Goal: Task Accomplishment & Management: Use online tool/utility

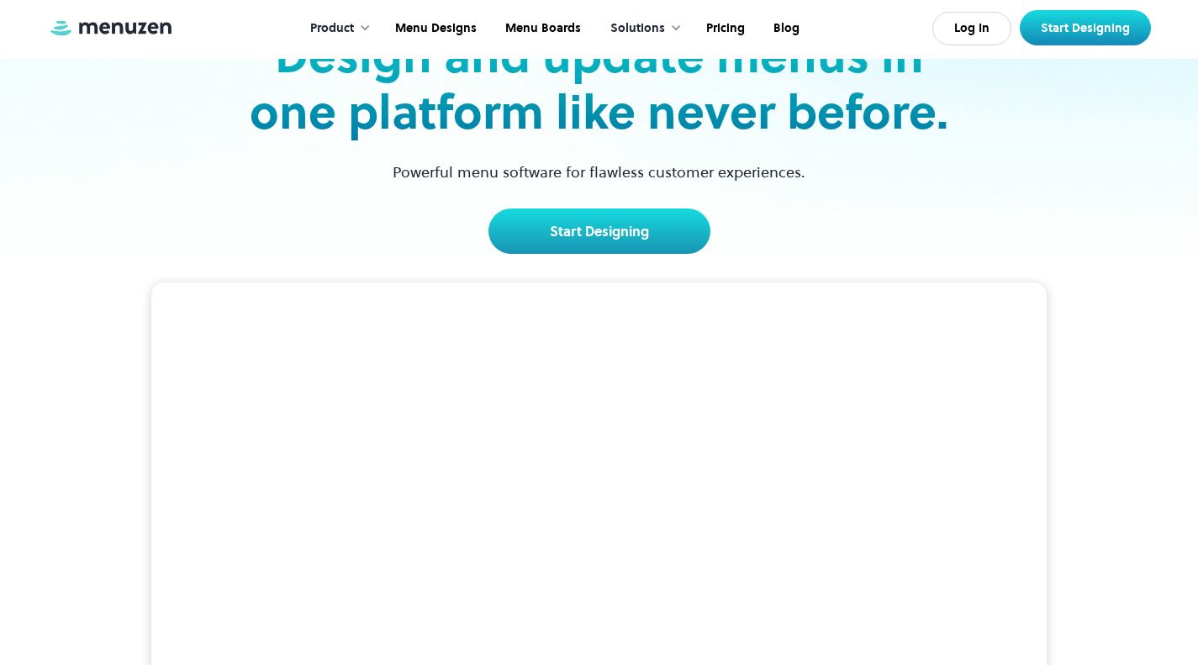
scroll to position [336, 0]
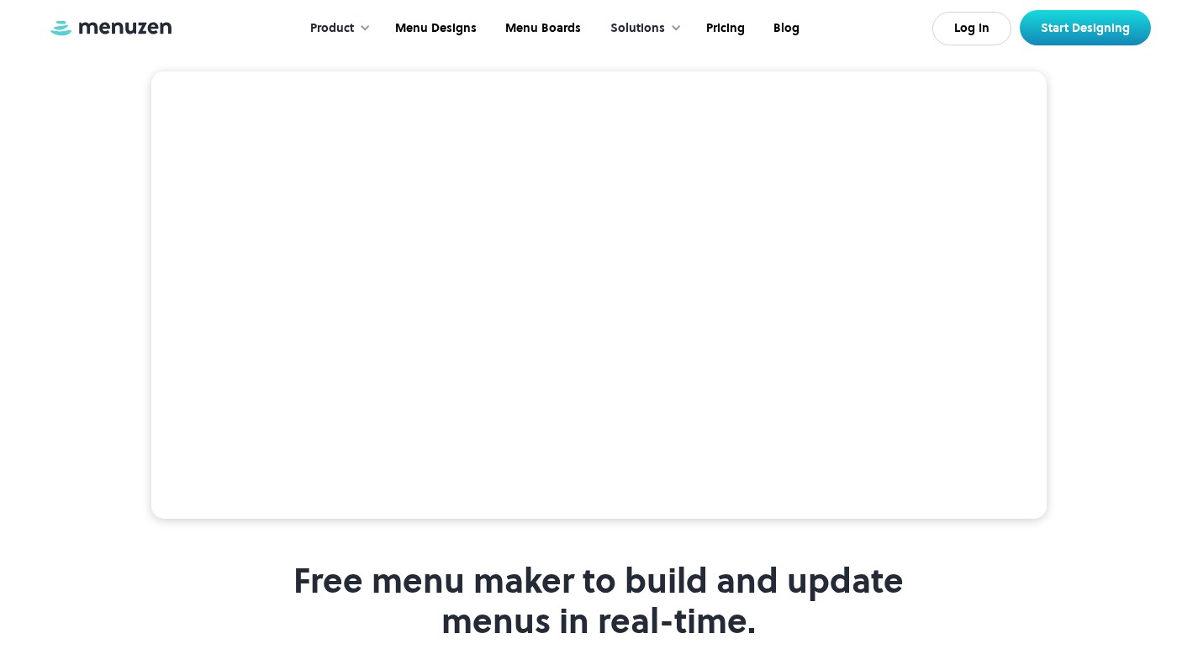
click at [369, 24] on div at bounding box center [365, 28] width 12 height 12
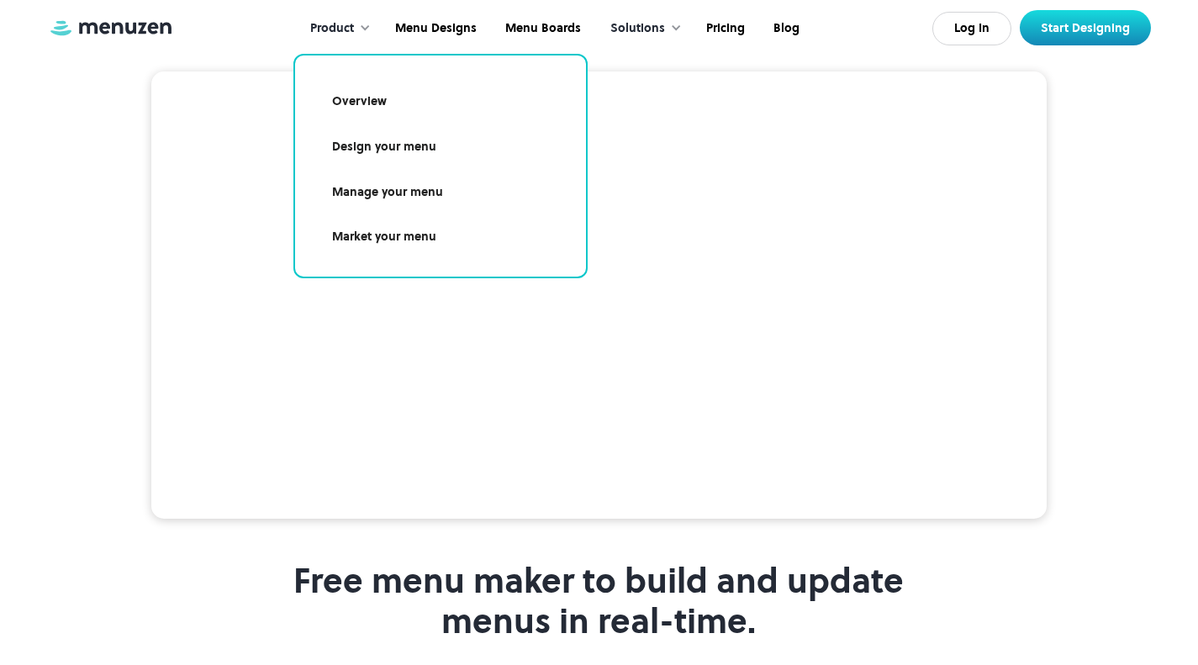
click at [374, 131] on link "Design your menu" at bounding box center [440, 147] width 250 height 39
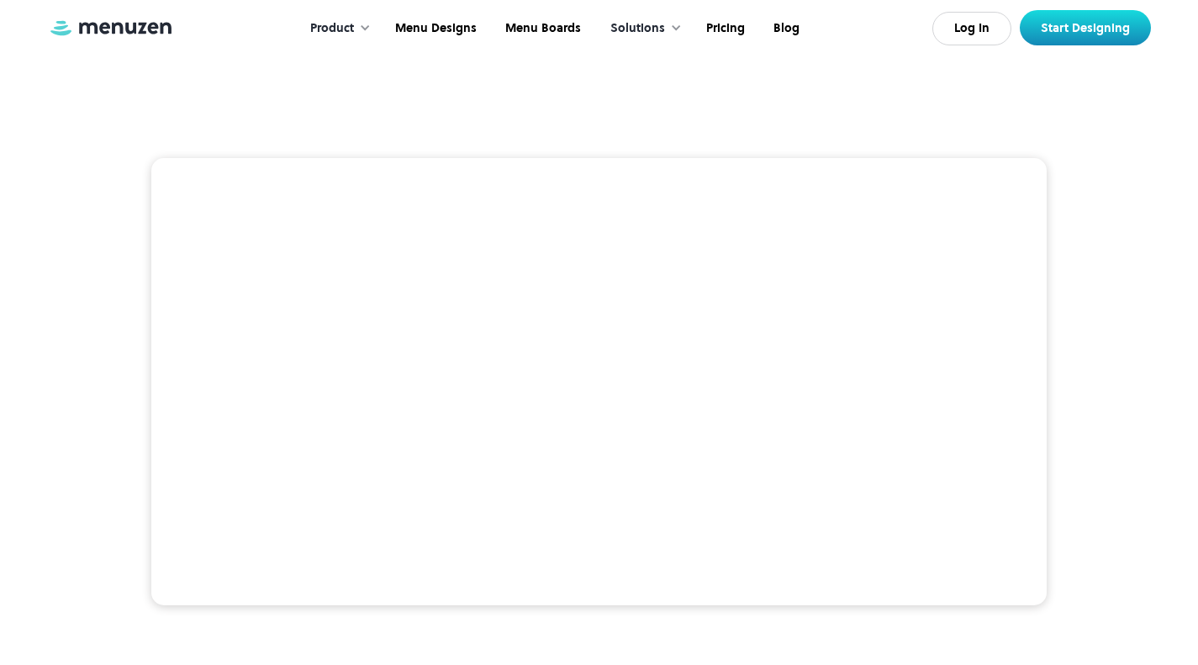
scroll to position [336, 0]
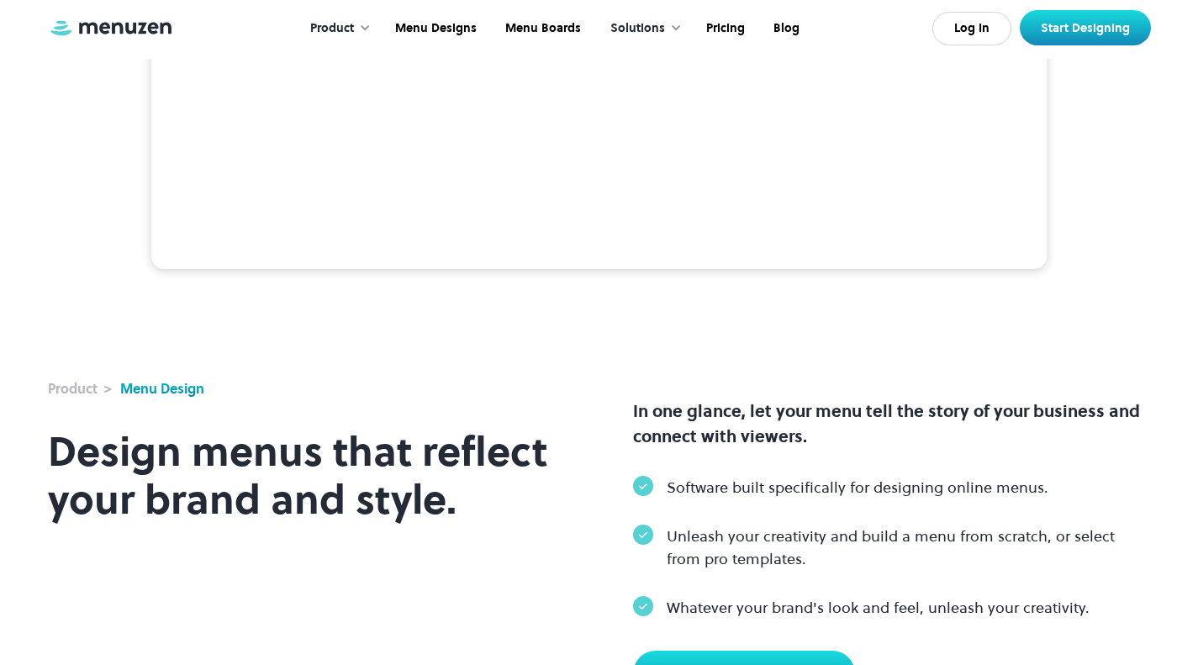
click at [1109, 40] on link "Start Designing" at bounding box center [1085, 27] width 131 height 35
